Goal: Connect with others: Connect with other users

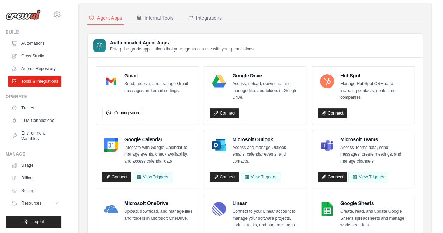
scroll to position [30, 0]
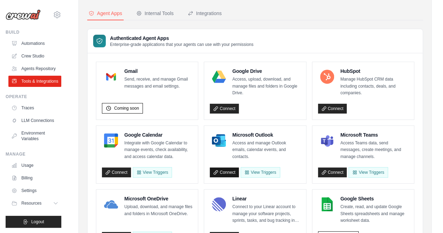
click at [226, 171] on link "Connect" at bounding box center [224, 172] width 29 height 10
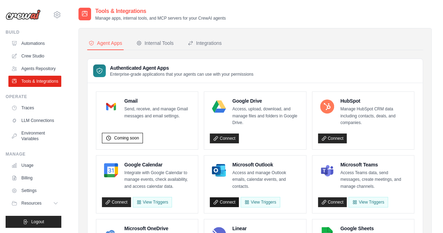
click at [227, 199] on link "Connect" at bounding box center [224, 202] width 29 height 10
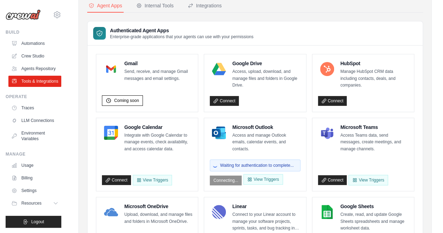
scroll to position [38, 0]
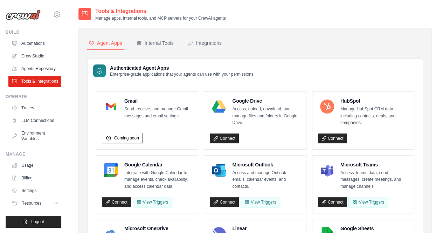
scroll to position [461, 0]
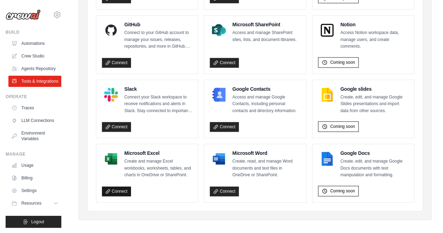
click at [111, 186] on link "Connect" at bounding box center [116, 191] width 29 height 10
